Goal: Information Seeking & Learning: Compare options

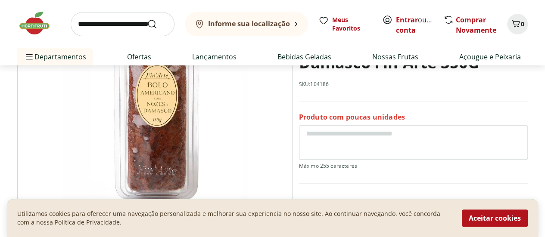
scroll to position [129, 0]
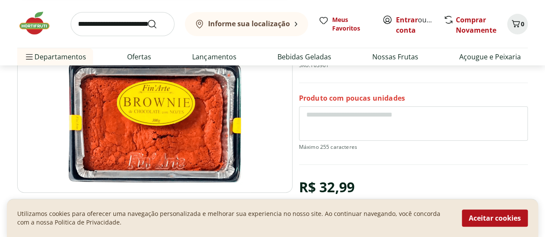
scroll to position [129, 0]
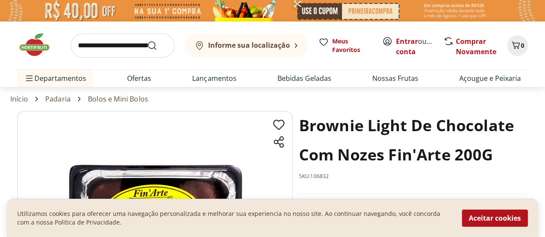
scroll to position [129, 0]
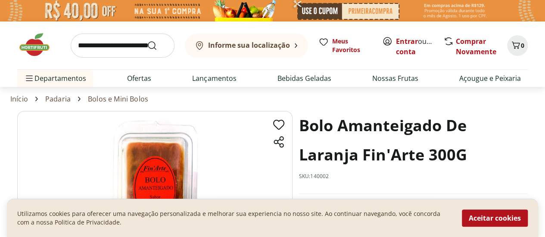
scroll to position [129, 0]
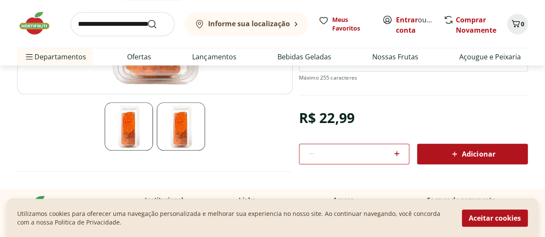
scroll to position [215, 0]
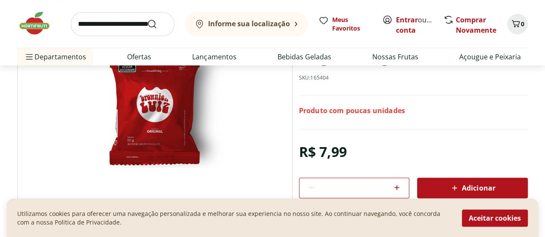
scroll to position [129, 0]
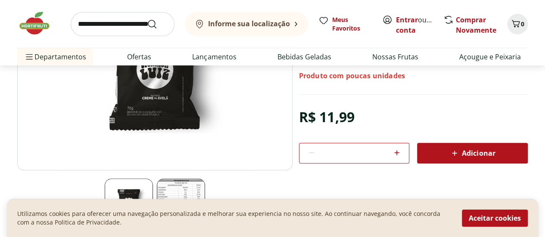
scroll to position [172, 0]
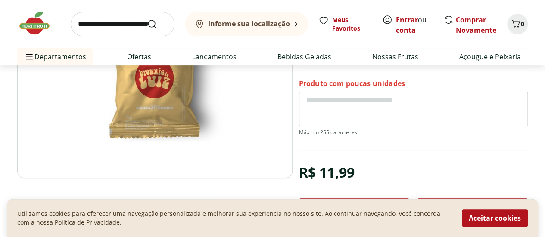
scroll to position [129, 0]
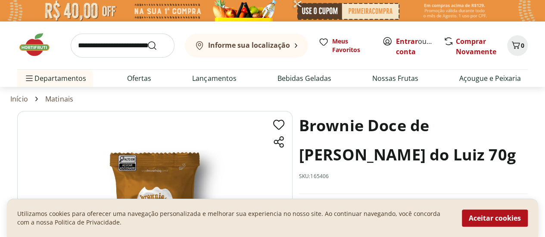
scroll to position [172, 0]
